Goal: Transaction & Acquisition: Purchase product/service

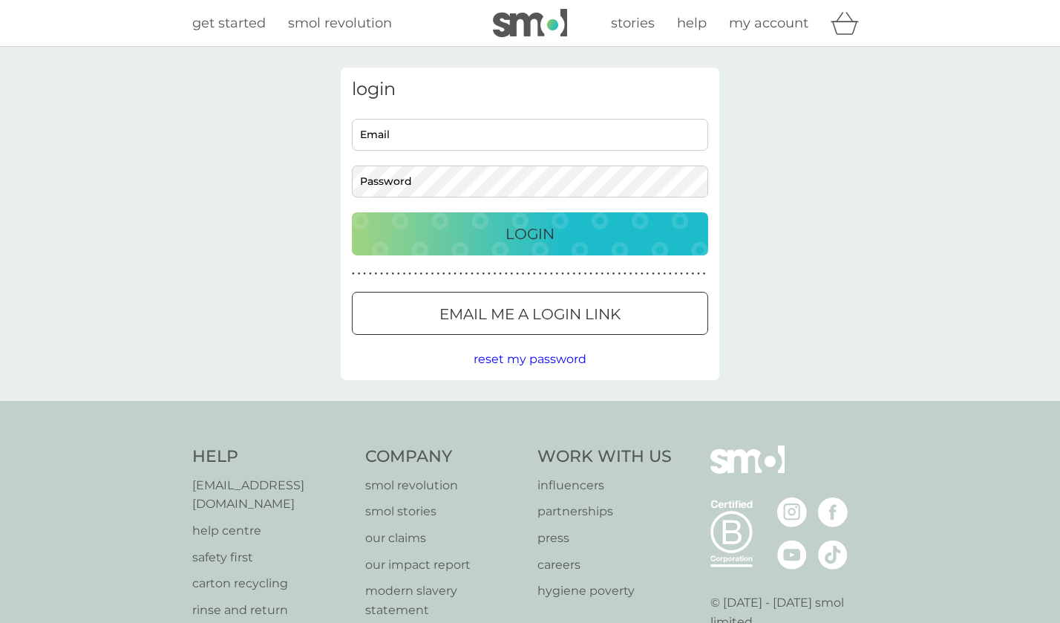
type input "sue.wooders@googlemail.com"
click at [535, 358] on span "reset my password" at bounding box center [529, 359] width 113 height 14
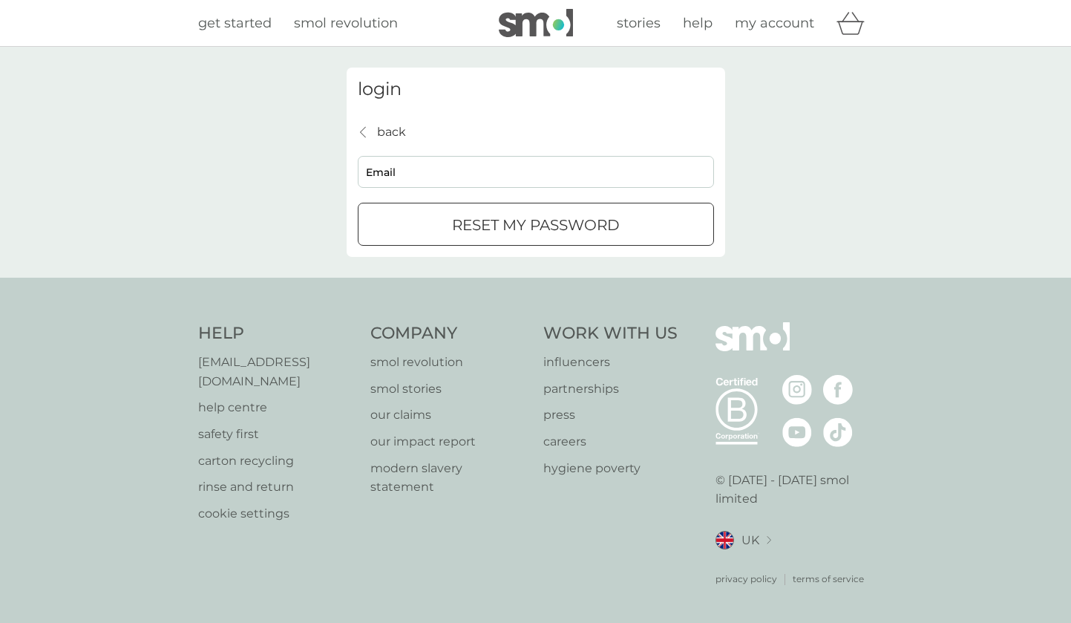
click at [461, 171] on input "Email" at bounding box center [536, 172] width 356 height 32
type input "sue.wooders@googlemail.com"
click at [495, 217] on p "reset my password" at bounding box center [536, 225] width 168 height 24
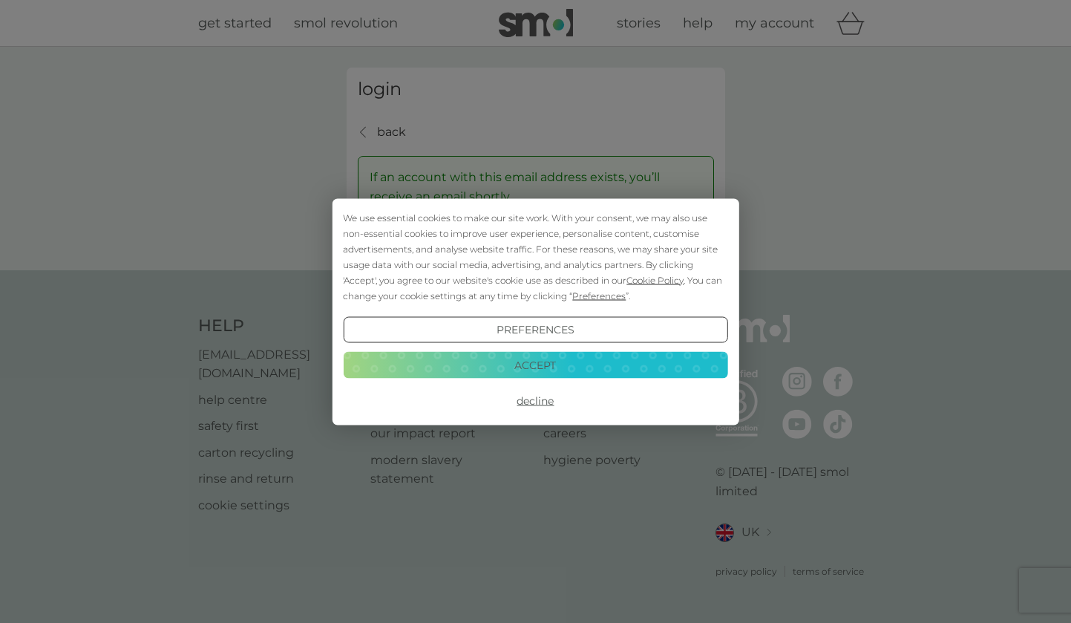
click at [507, 362] on button "Accept" at bounding box center [535, 365] width 384 height 27
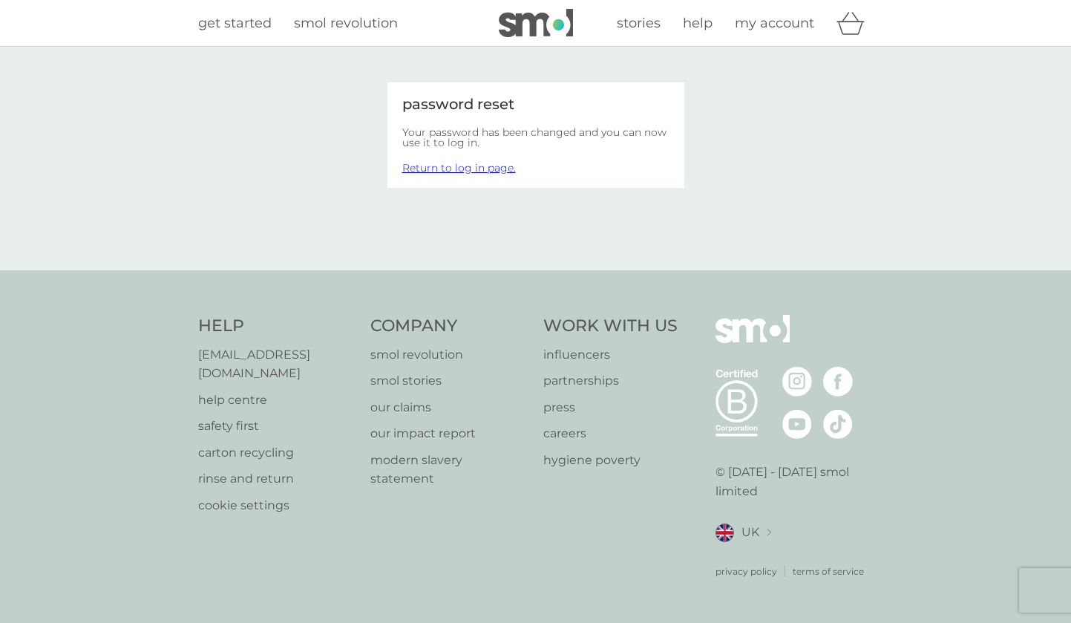
click at [462, 168] on link "Return to log in page." at bounding box center [459, 167] width 114 height 13
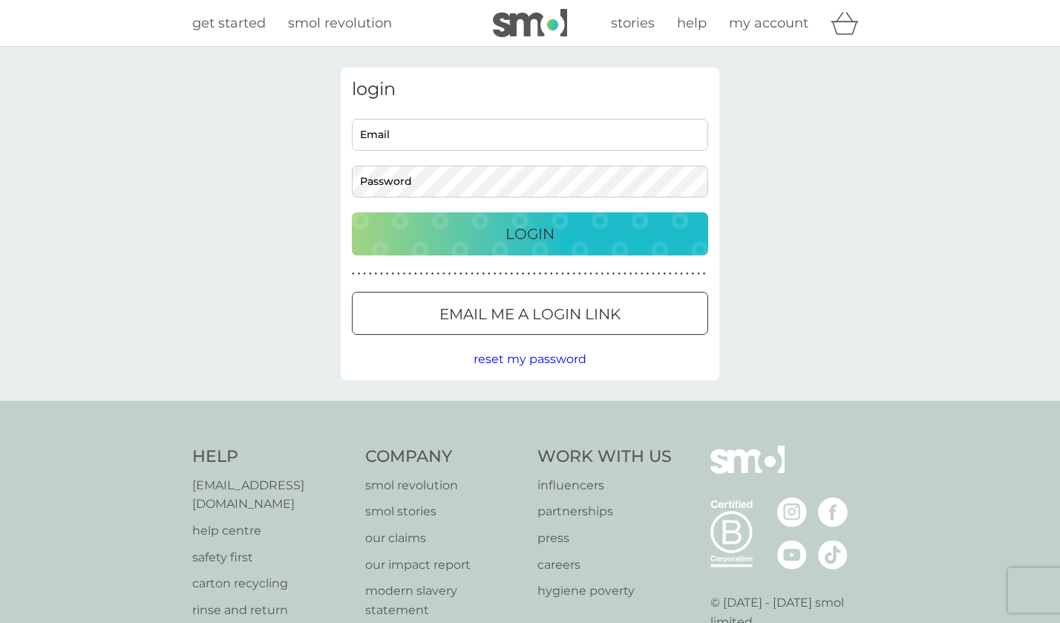
type input "[EMAIL_ADDRESS][DOMAIN_NAME]"
click at [333, 182] on div "login sue.wooders@googlemail.com Email Password Login ● ● ● ● ● ● ● ● ● ● ● ● ●…" at bounding box center [529, 224] width 401 height 312
click at [352, 212] on button "Login" at bounding box center [530, 233] width 356 height 43
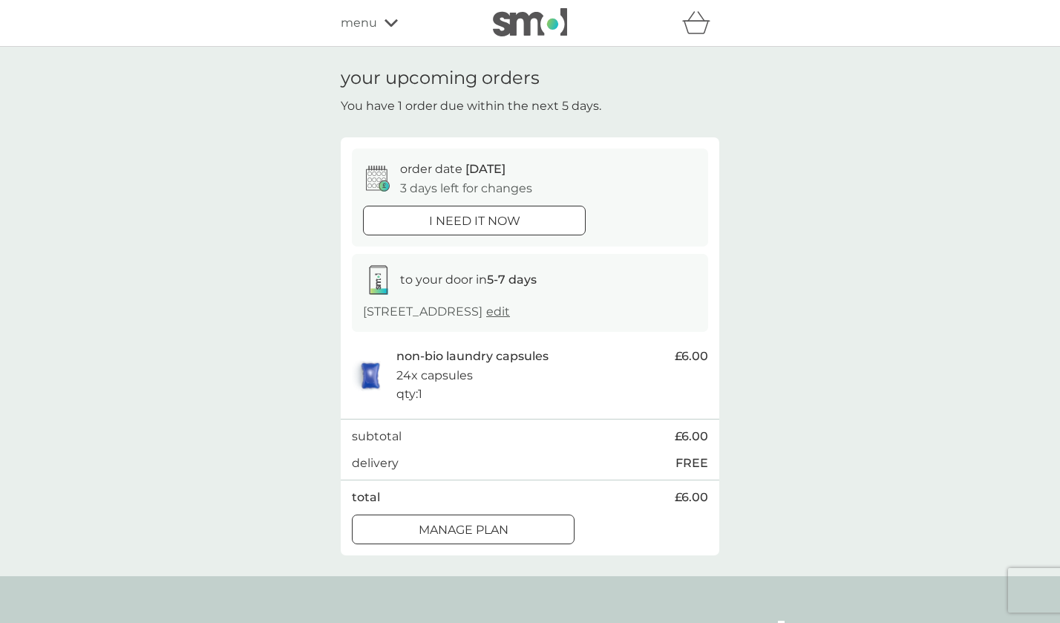
click at [468, 214] on div at bounding box center [473, 221] width 53 height 16
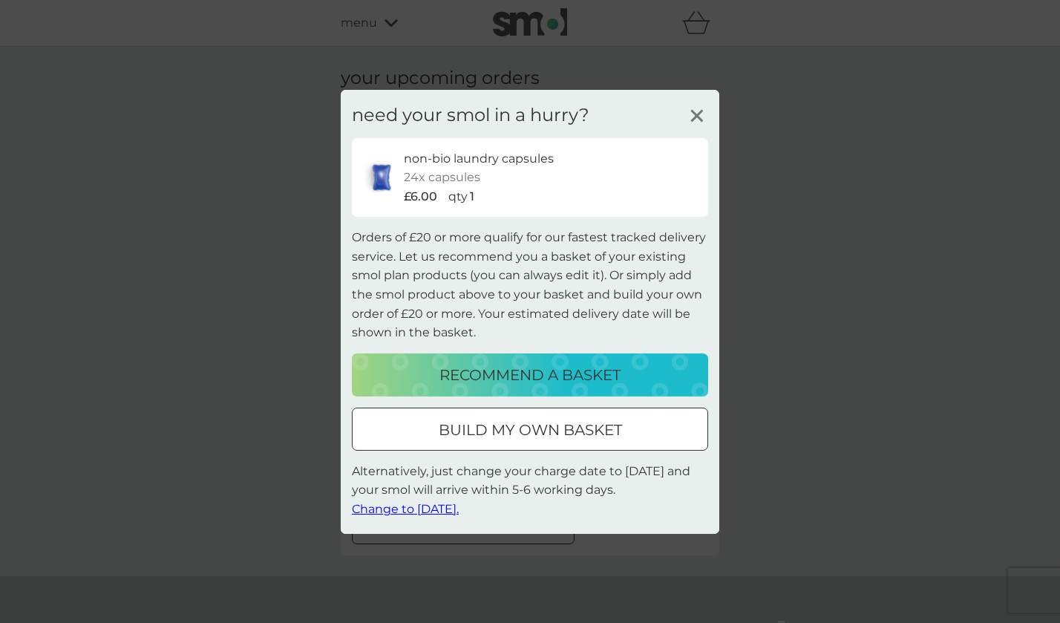
click at [609, 422] on p "build my own basket" at bounding box center [530, 430] width 183 height 24
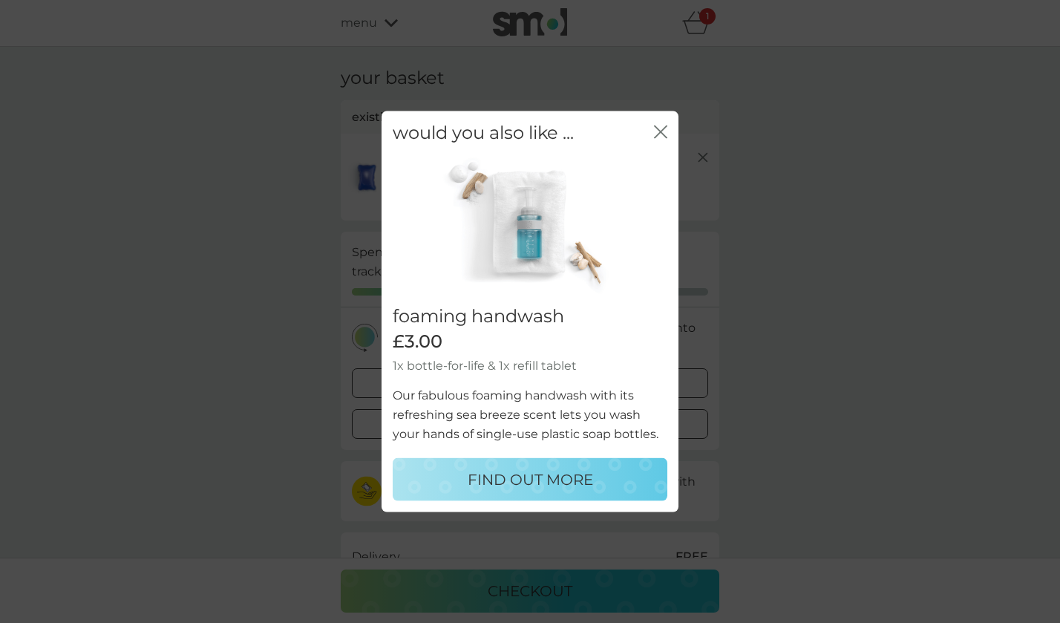
click at [662, 131] on icon "close" at bounding box center [663, 131] width 6 height 12
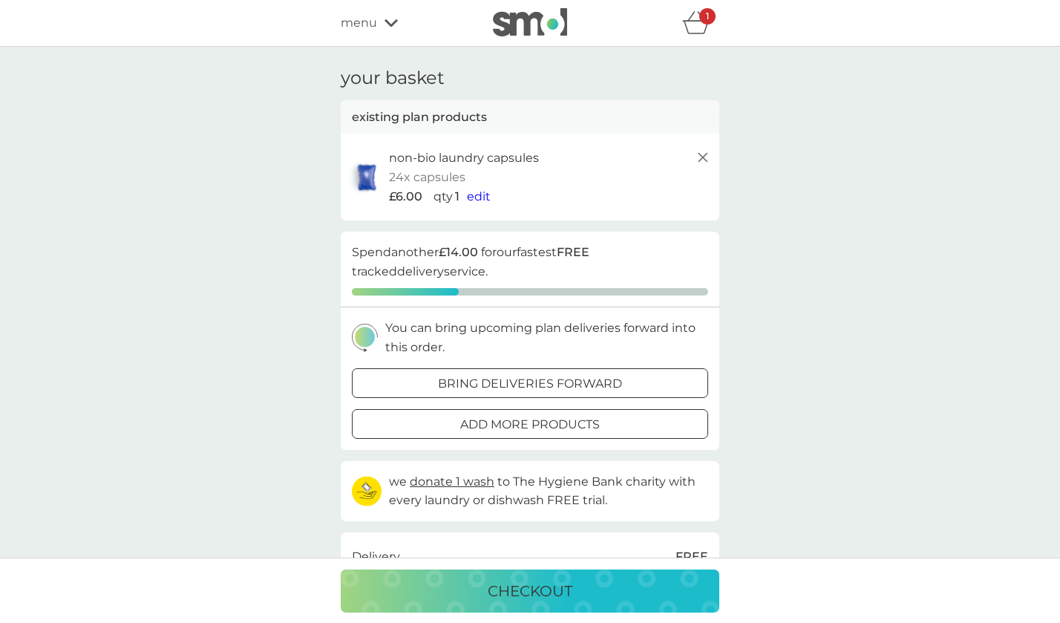
click at [649, 586] on div "checkout" at bounding box center [529, 591] width 349 height 24
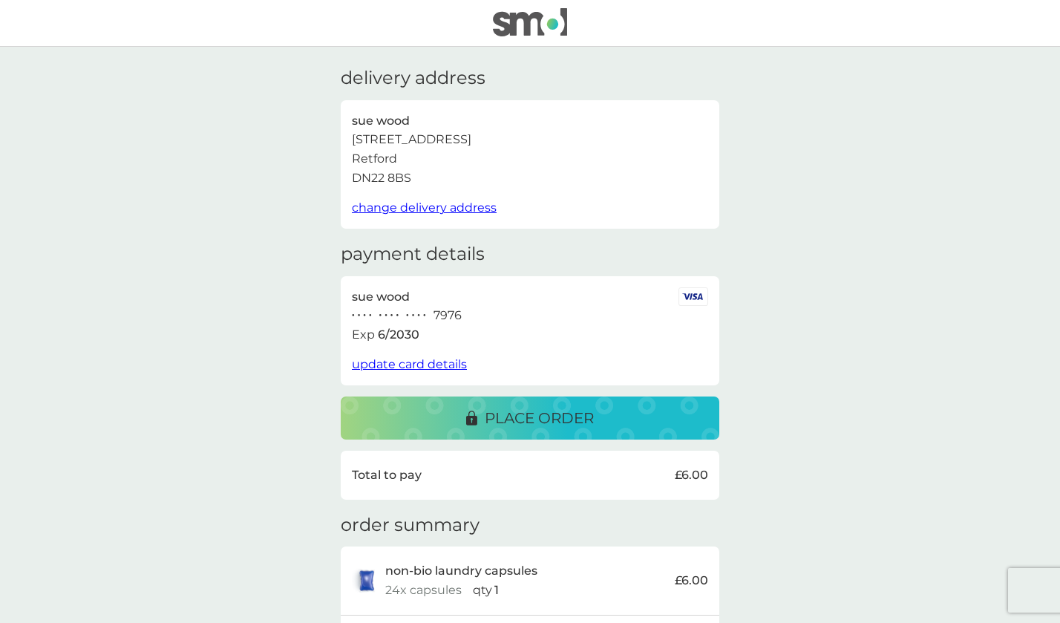
click at [603, 397] on button "place order" at bounding box center [530, 417] width 378 height 43
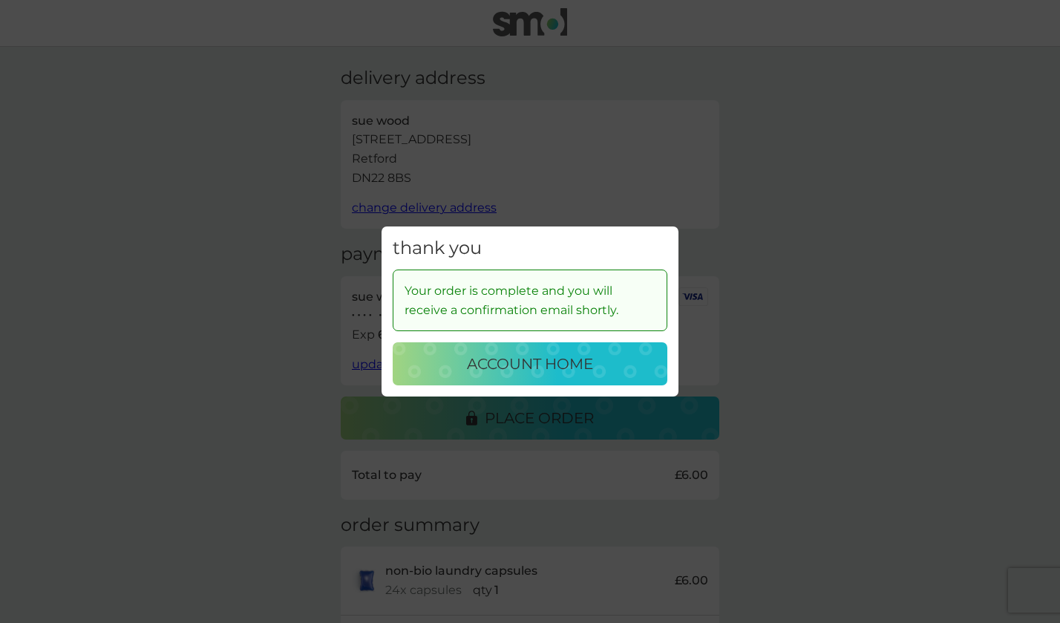
click at [767, 191] on div "thank you Your order is complete and you will receive a confirmation email shor…" at bounding box center [530, 311] width 1060 height 623
